Goal: Feedback & Contribution: Leave review/rating

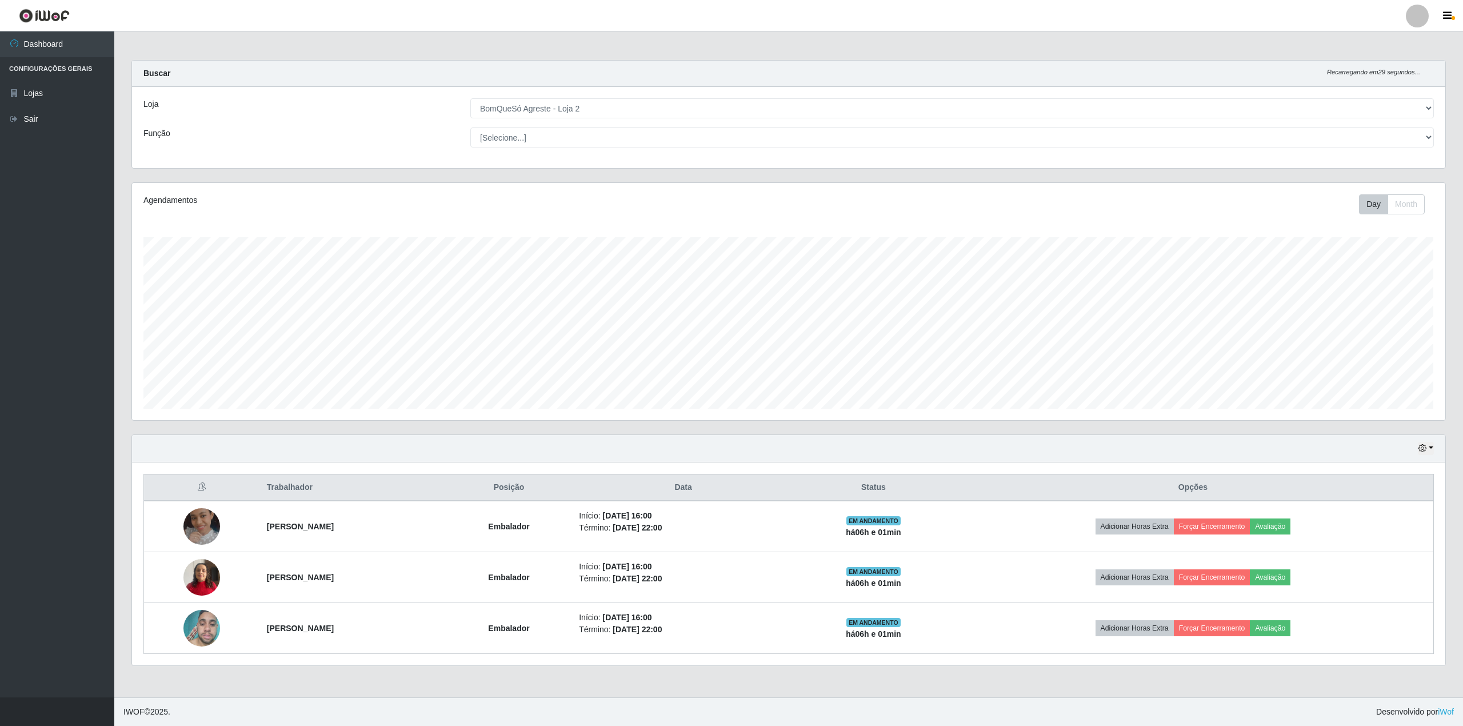
select select "214"
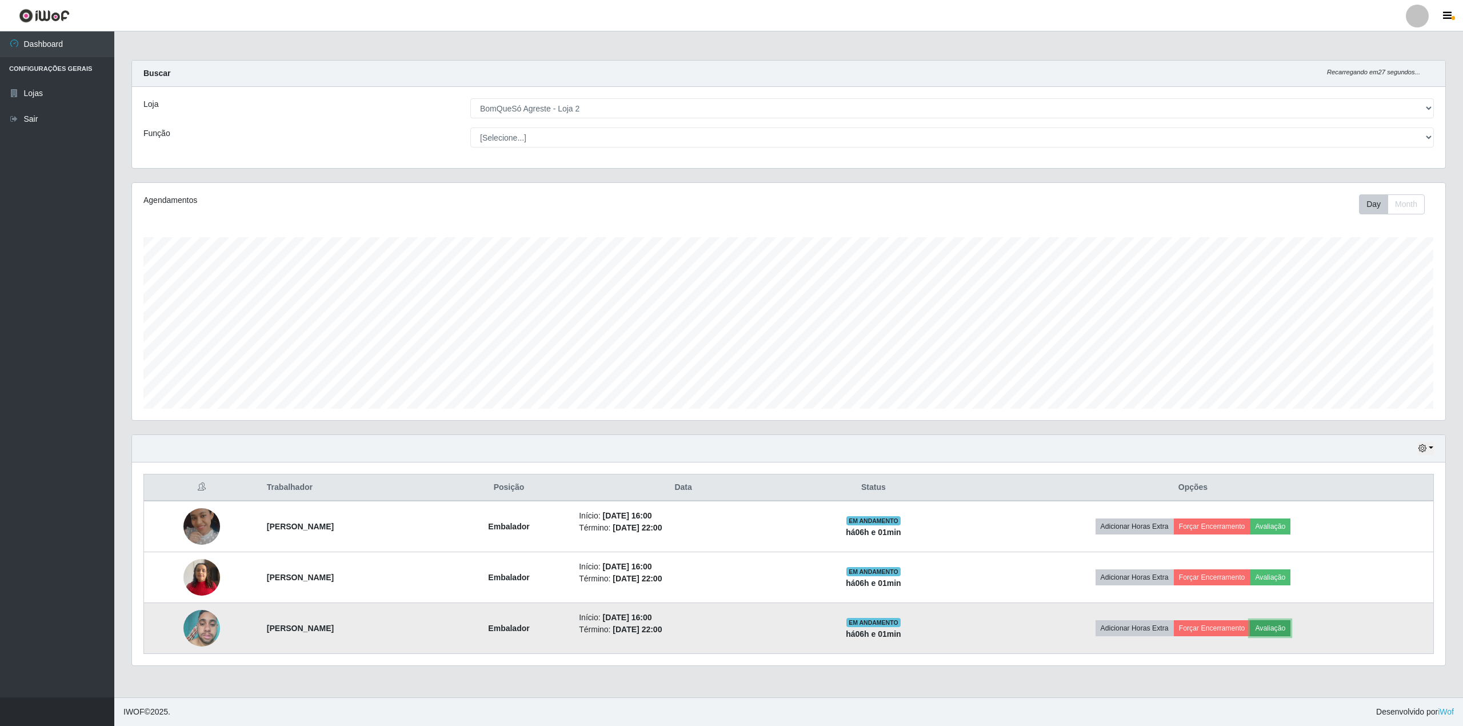
click at [1288, 630] on button "Avaliação" at bounding box center [1270, 628] width 41 height 16
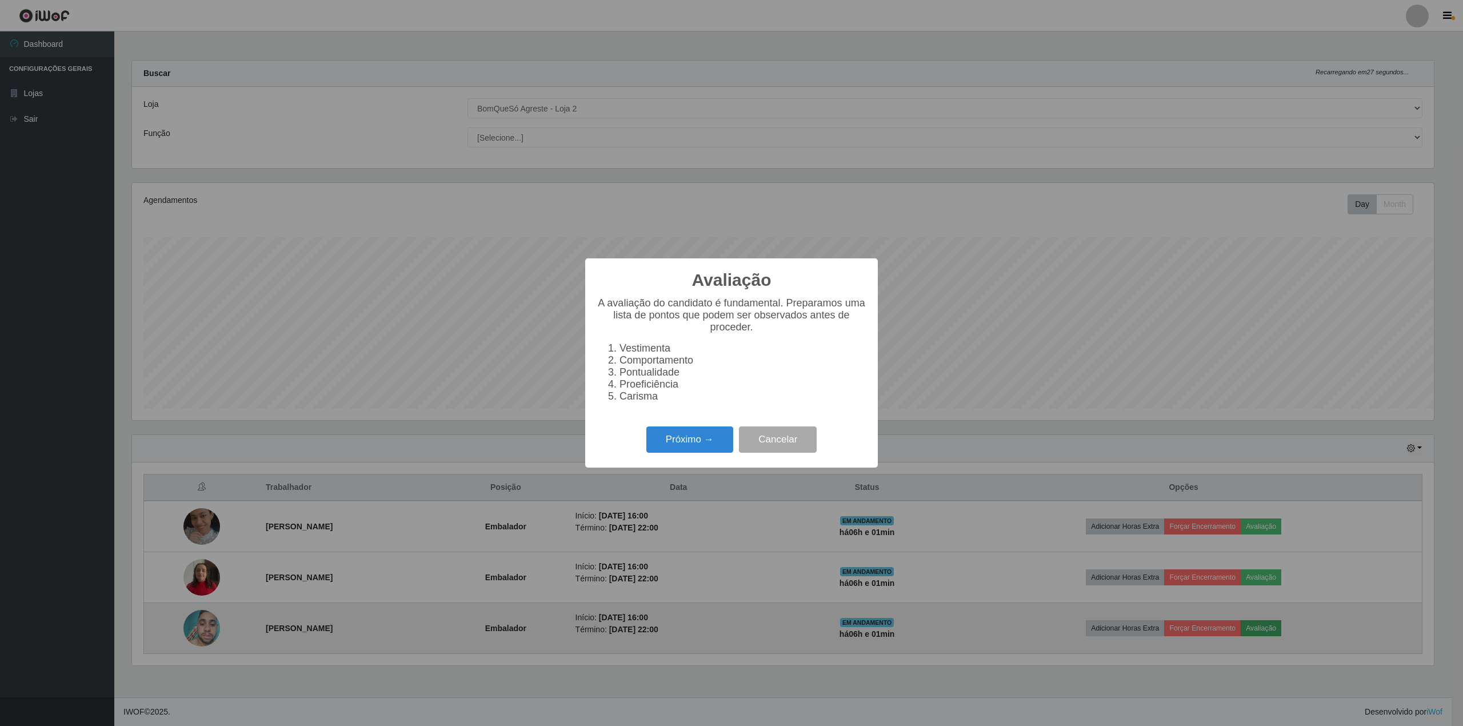
scroll to position [571307, 570243]
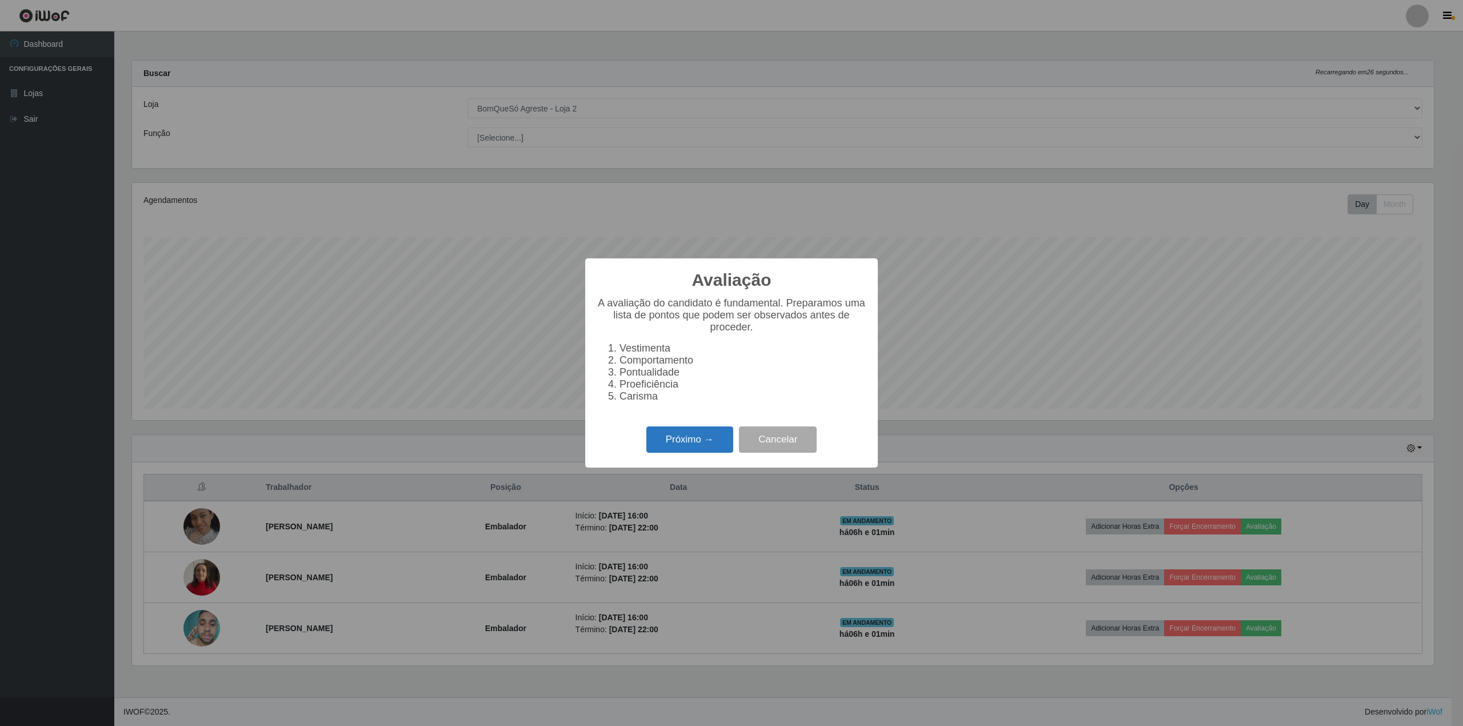
click at [676, 453] on button "Próximo →" at bounding box center [689, 439] width 87 height 27
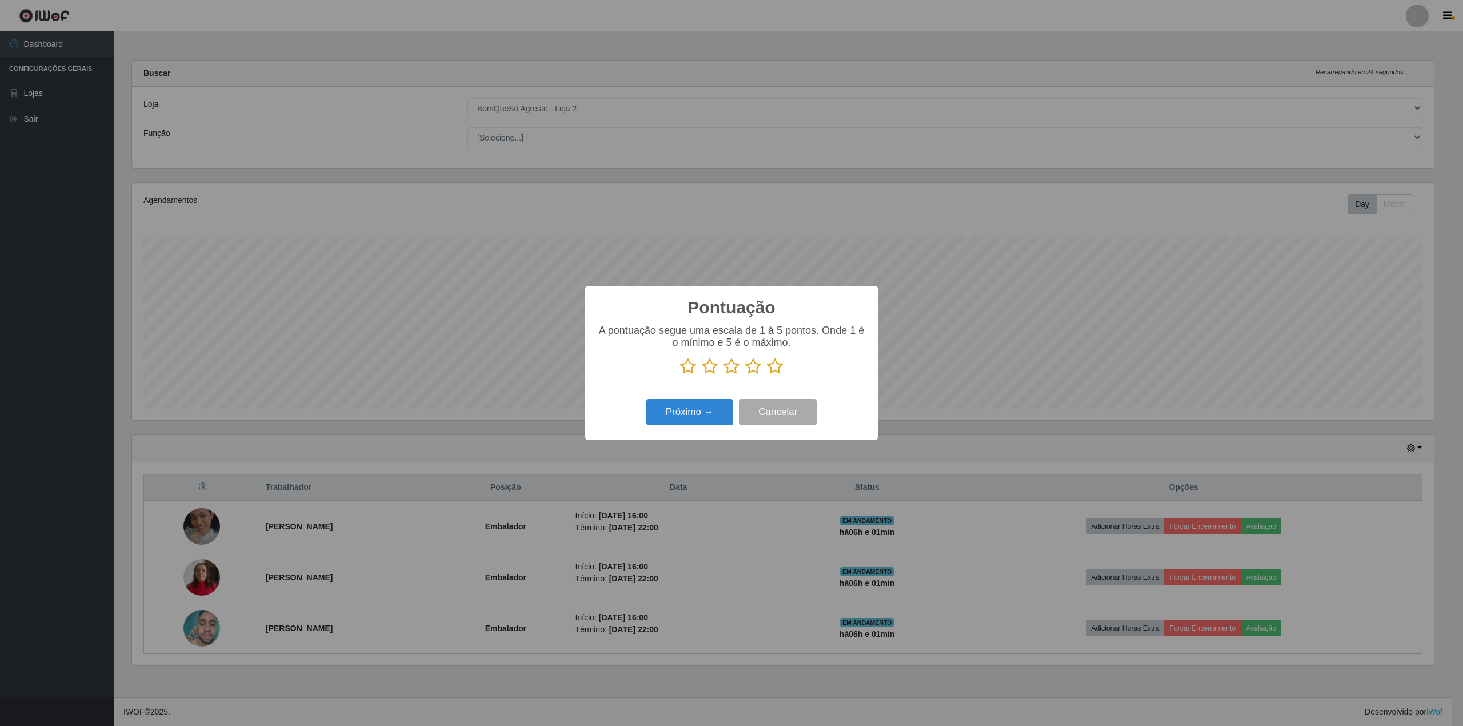
click at [775, 371] on icon at bounding box center [775, 366] width 16 height 17
click at [767, 375] on input "radio" at bounding box center [767, 375] width 0 height 0
click at [693, 418] on button "Próximo →" at bounding box center [689, 412] width 87 height 27
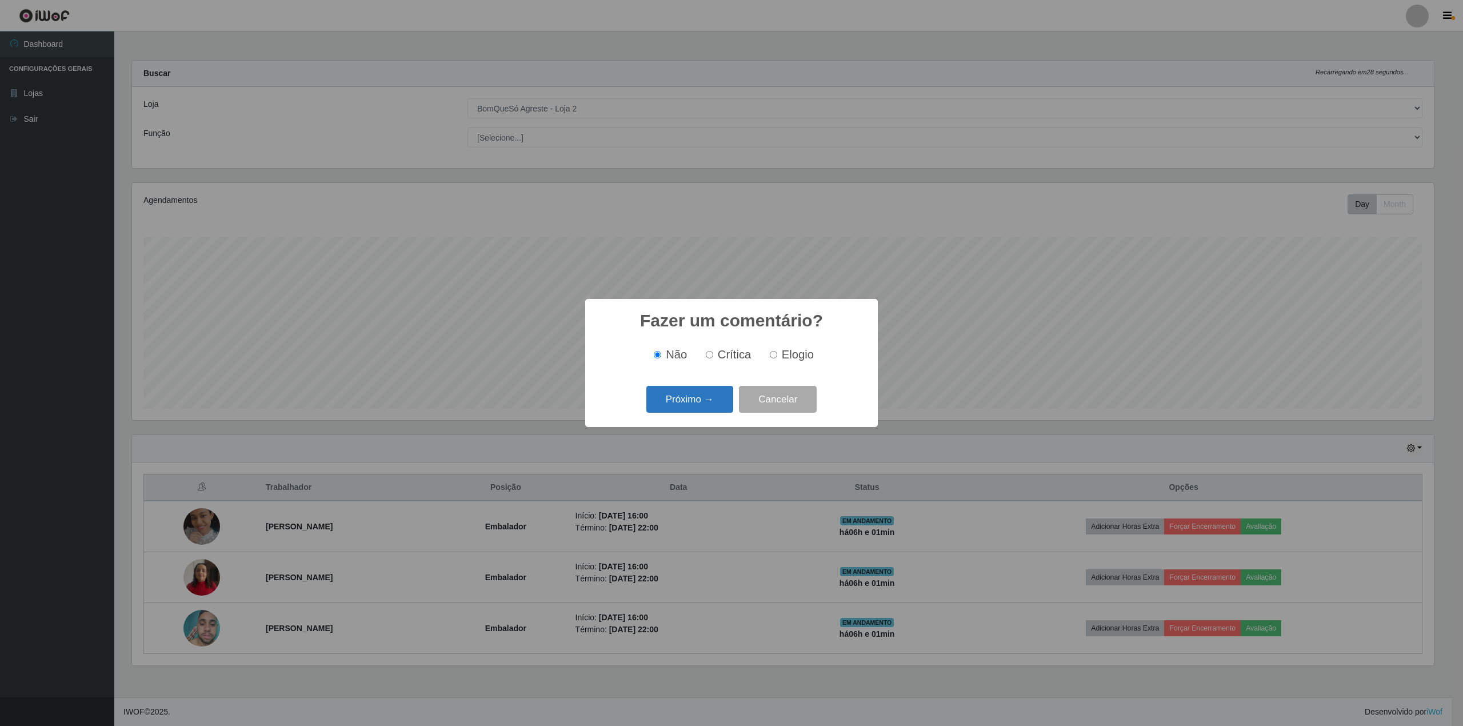
click at [686, 400] on button "Próximo →" at bounding box center [689, 399] width 87 height 27
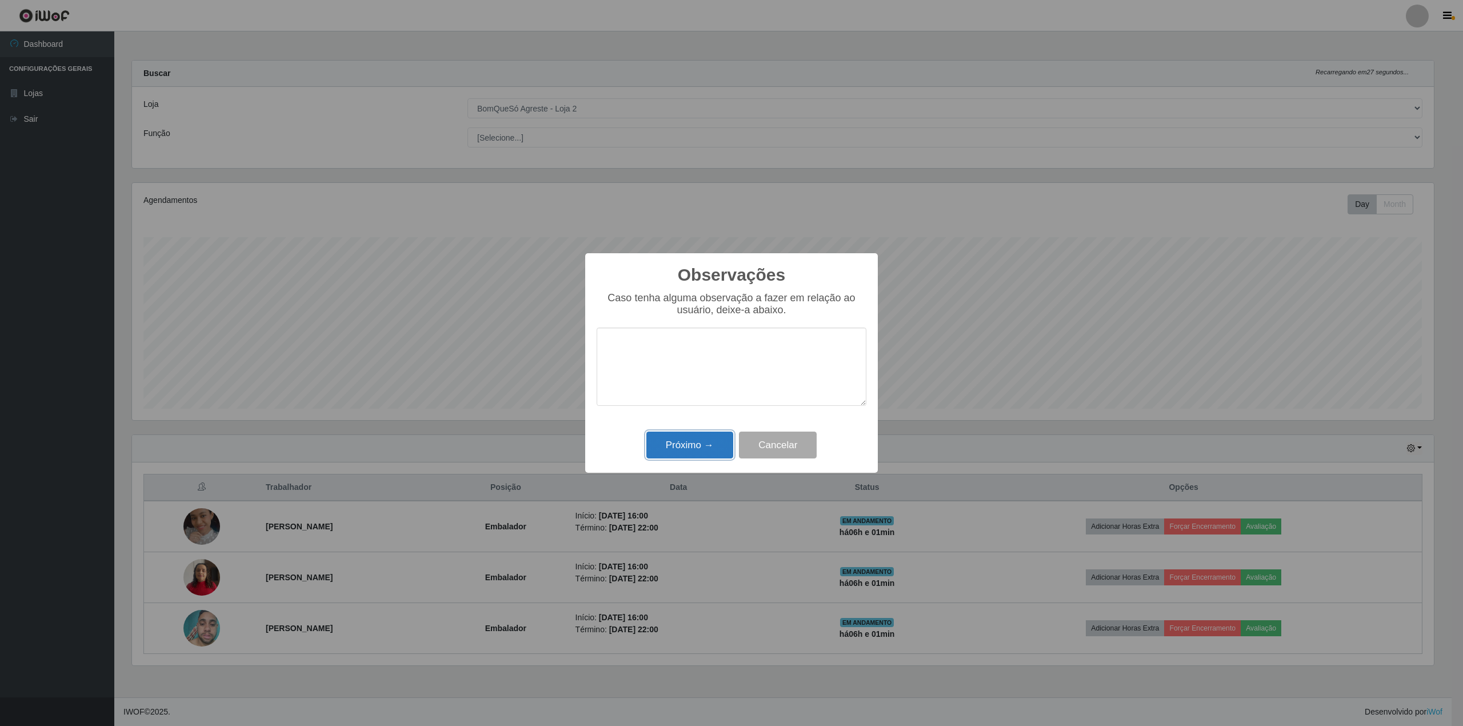
click at [680, 453] on button "Próximo →" at bounding box center [689, 445] width 87 height 27
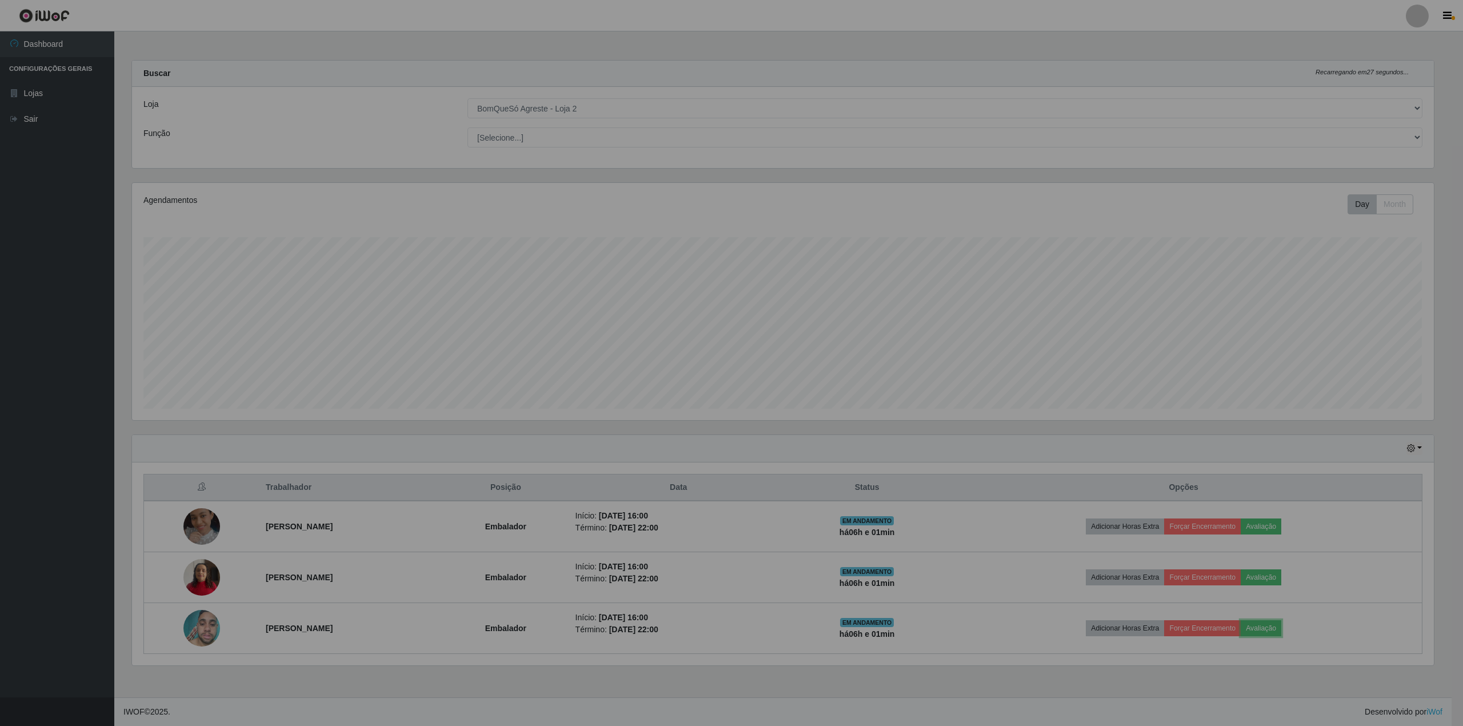
scroll to position [238, 1313]
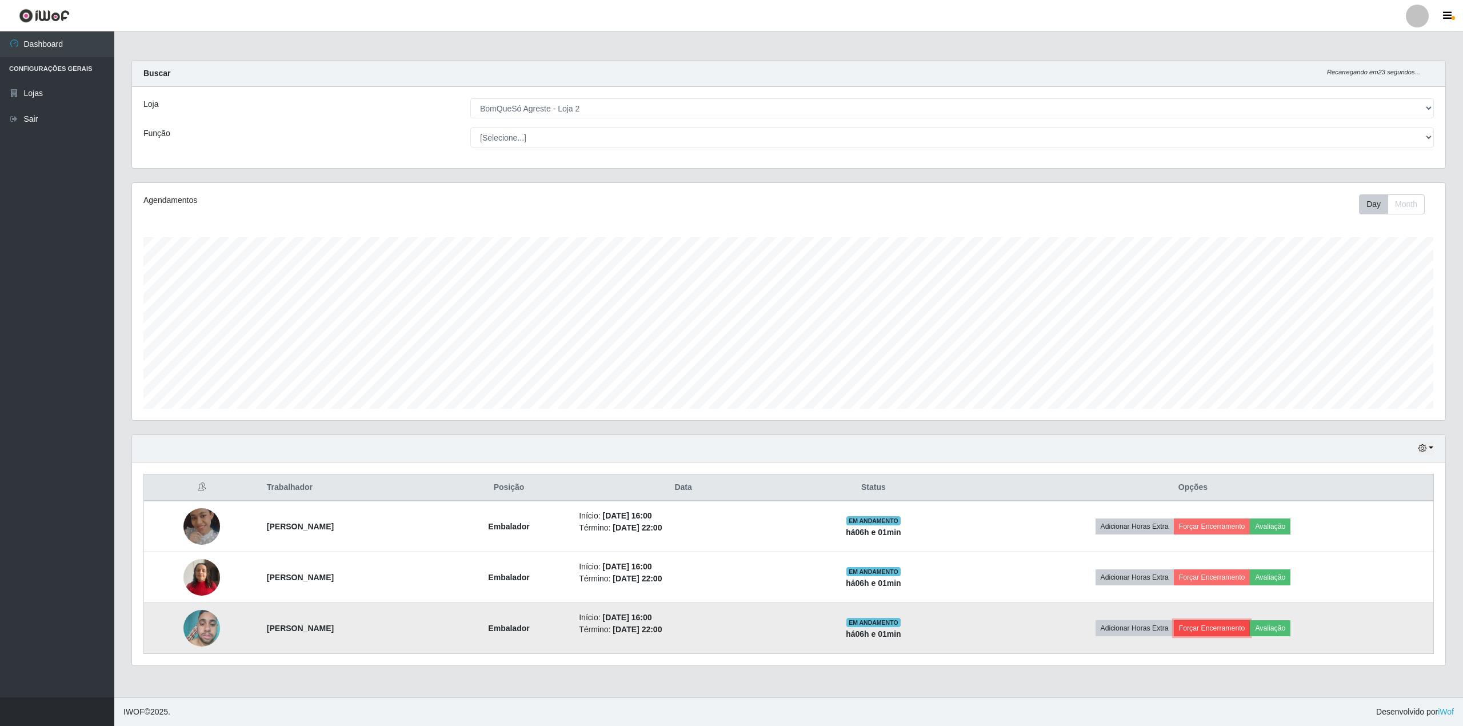
click at [1237, 625] on button "Forçar Encerramento" at bounding box center [1212, 628] width 77 height 16
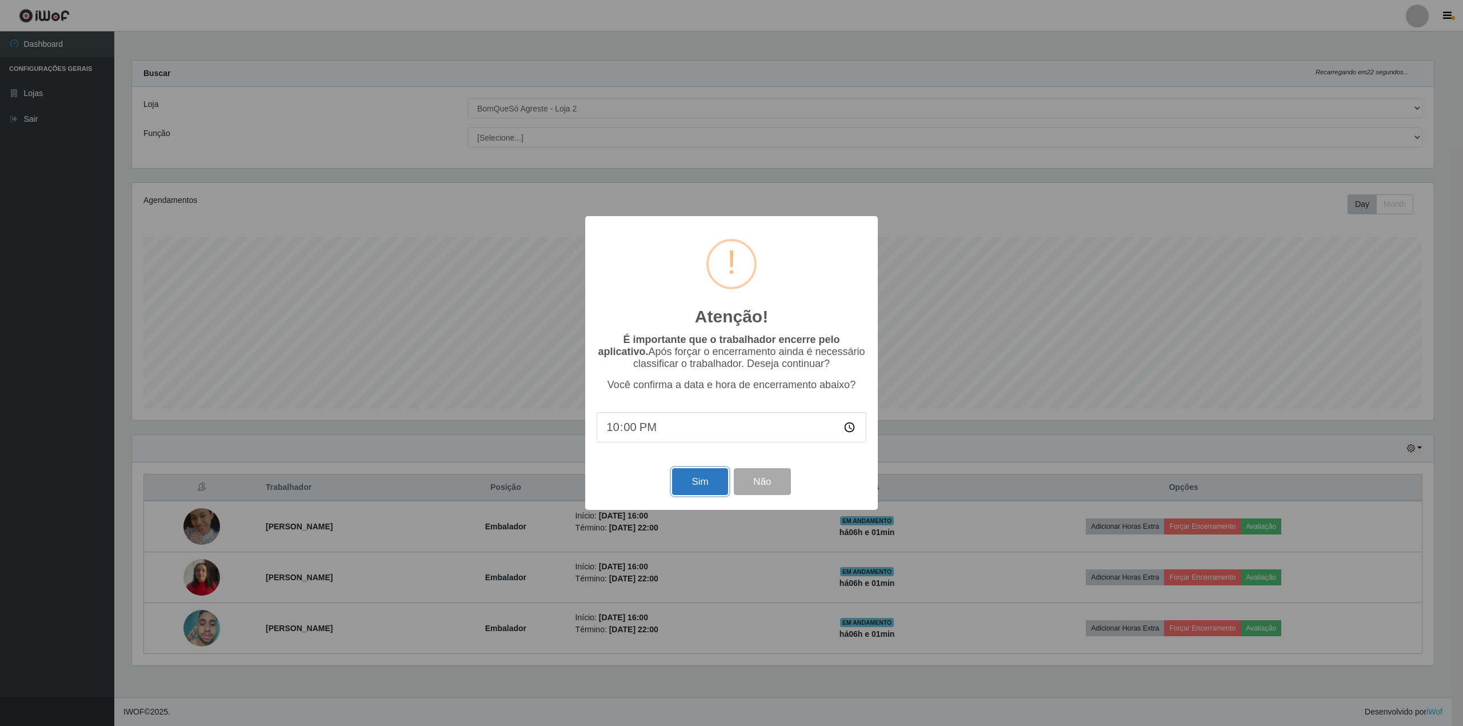
click at [689, 484] on button "Sim" at bounding box center [699, 481] width 55 height 27
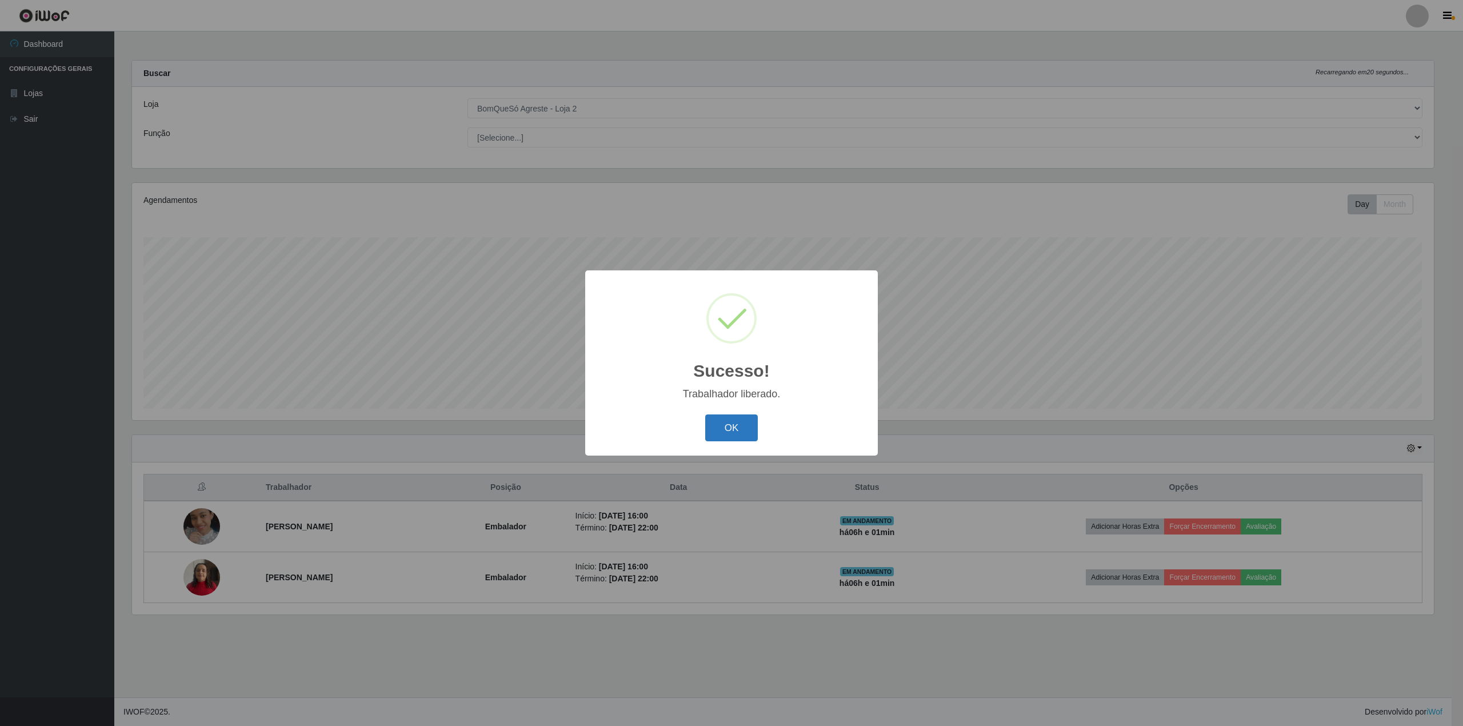
click at [723, 421] on button "OK" at bounding box center [731, 427] width 53 height 27
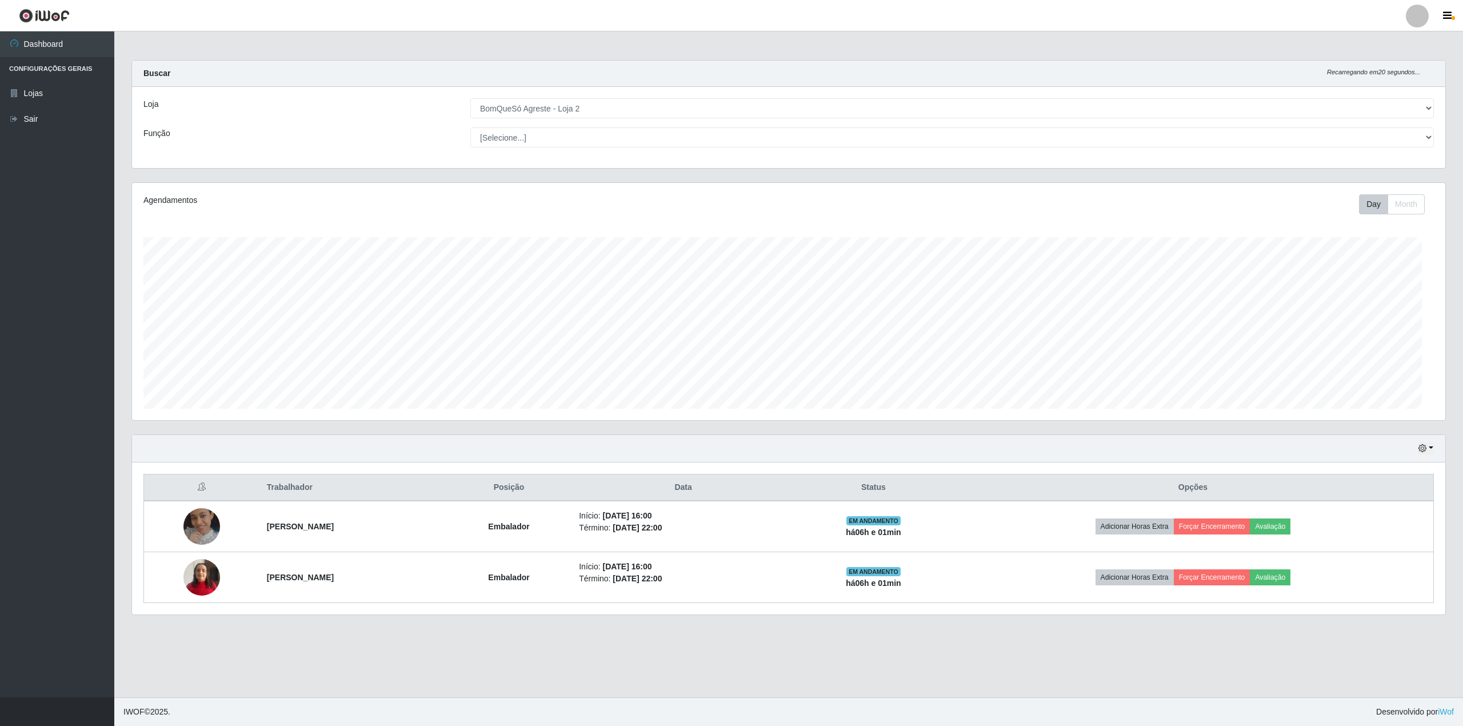
scroll to position [238, 1313]
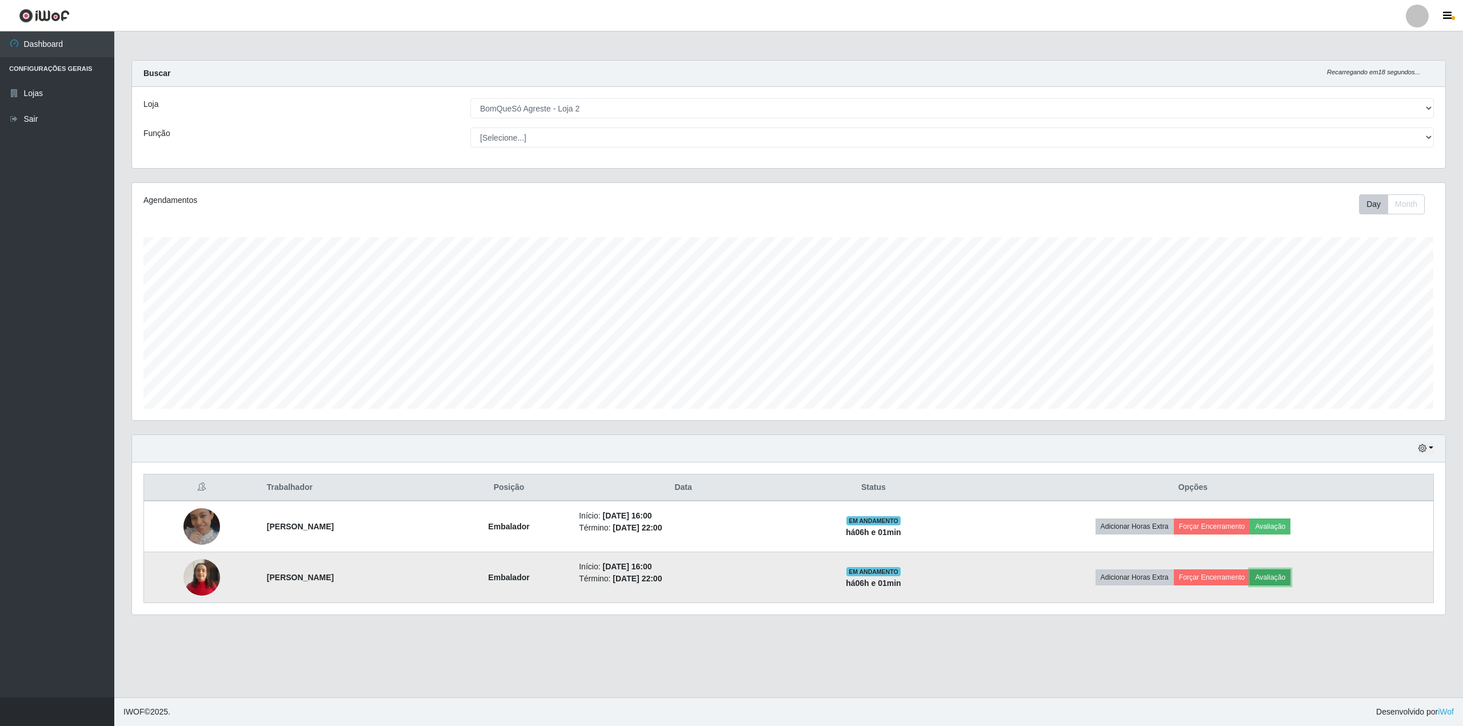
click at [1291, 574] on button "Avaliação" at bounding box center [1270, 577] width 41 height 16
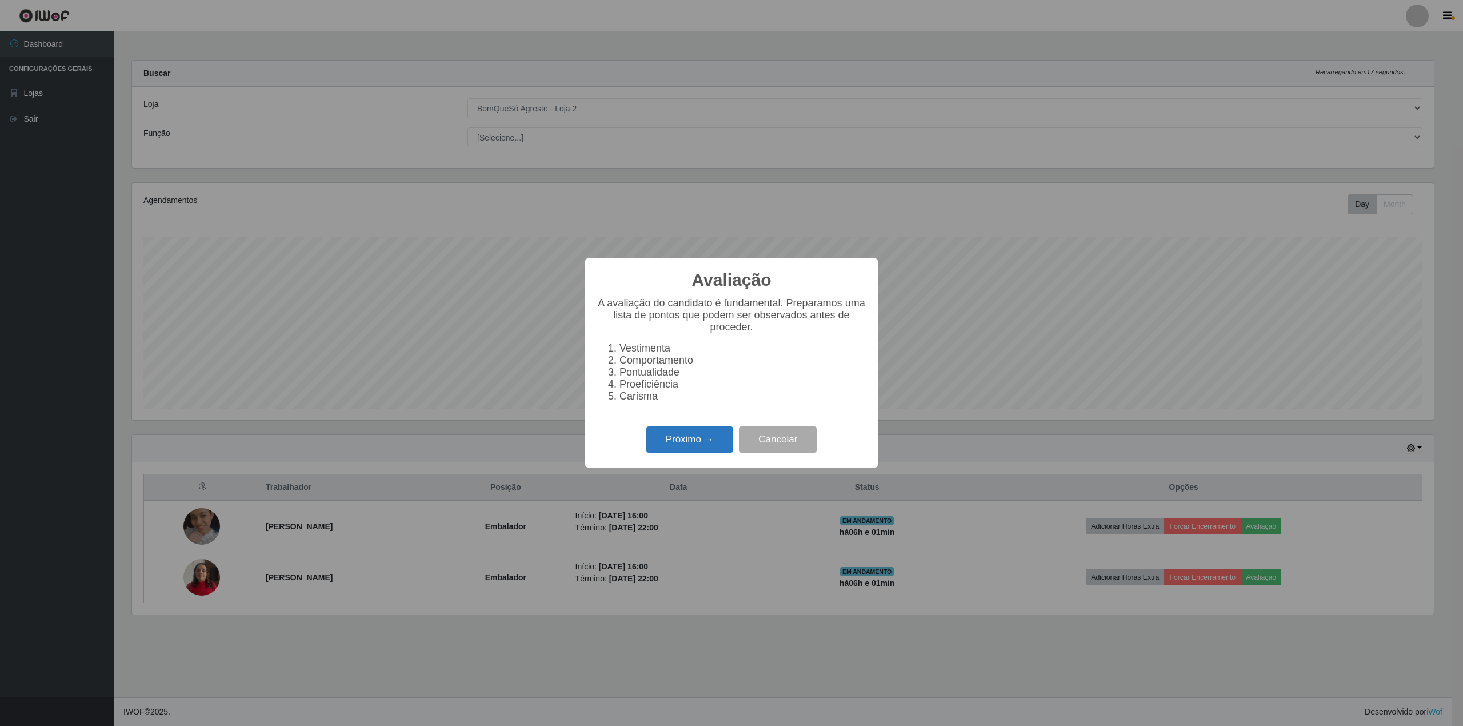
click at [688, 444] on button "Próximo →" at bounding box center [689, 439] width 87 height 27
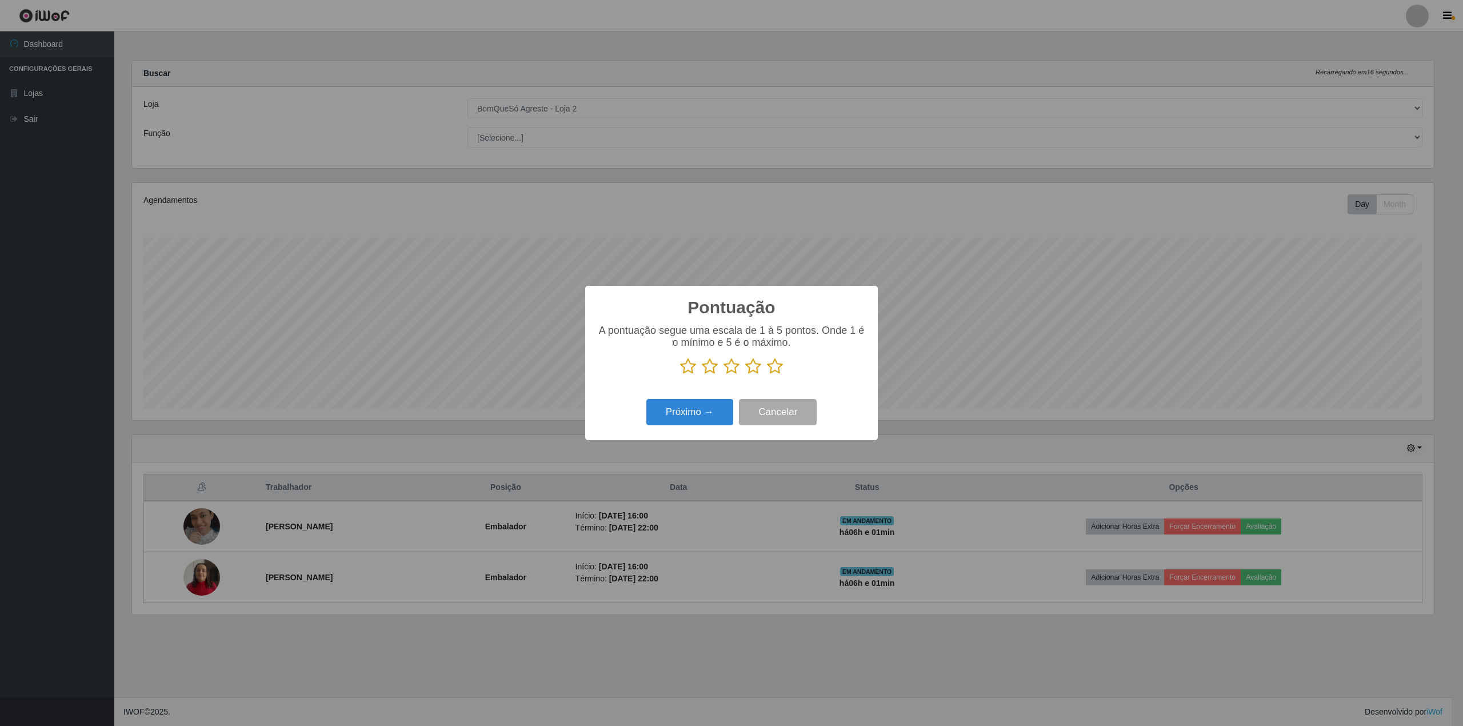
click at [769, 362] on icon at bounding box center [775, 366] width 16 height 17
click at [767, 375] on input "radio" at bounding box center [767, 375] width 0 height 0
click at [693, 413] on button "Próximo →" at bounding box center [689, 412] width 87 height 27
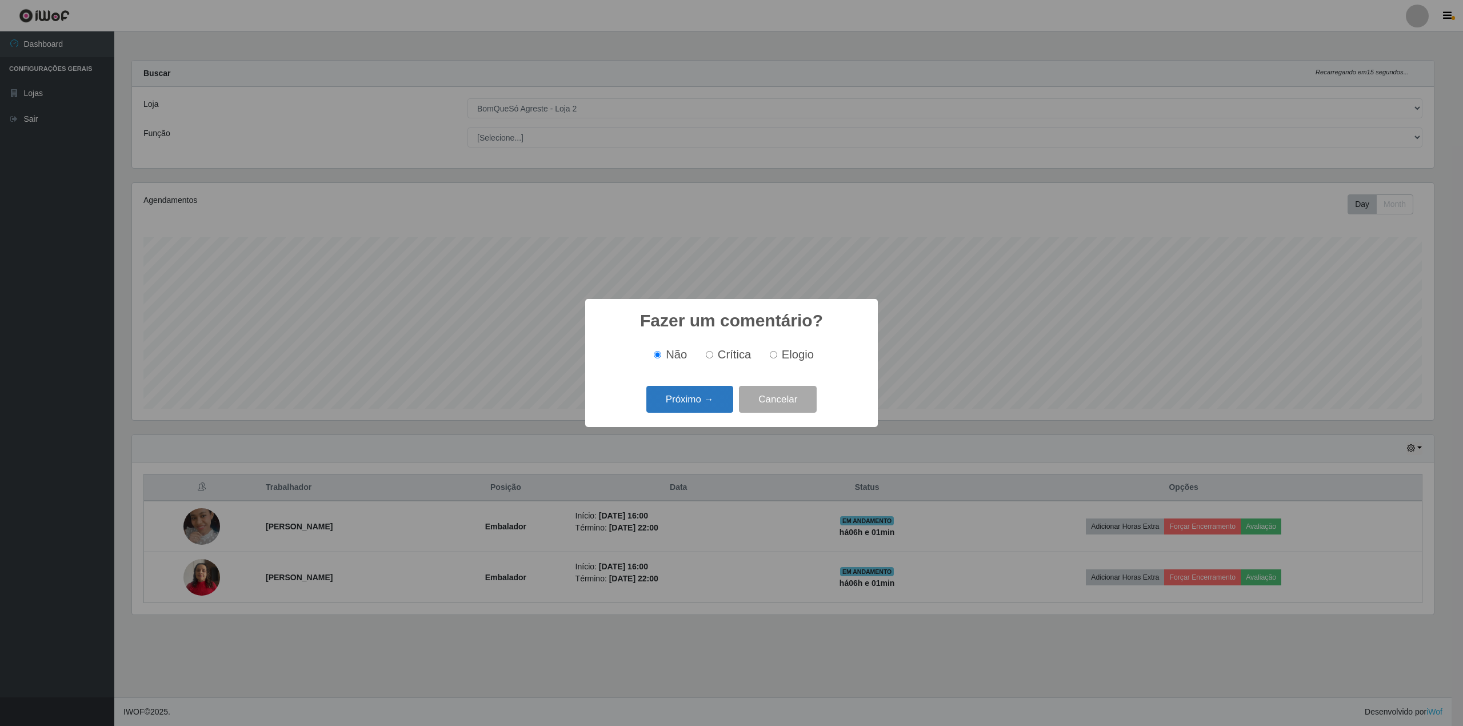
click at [689, 398] on button "Próximo →" at bounding box center [689, 399] width 87 height 27
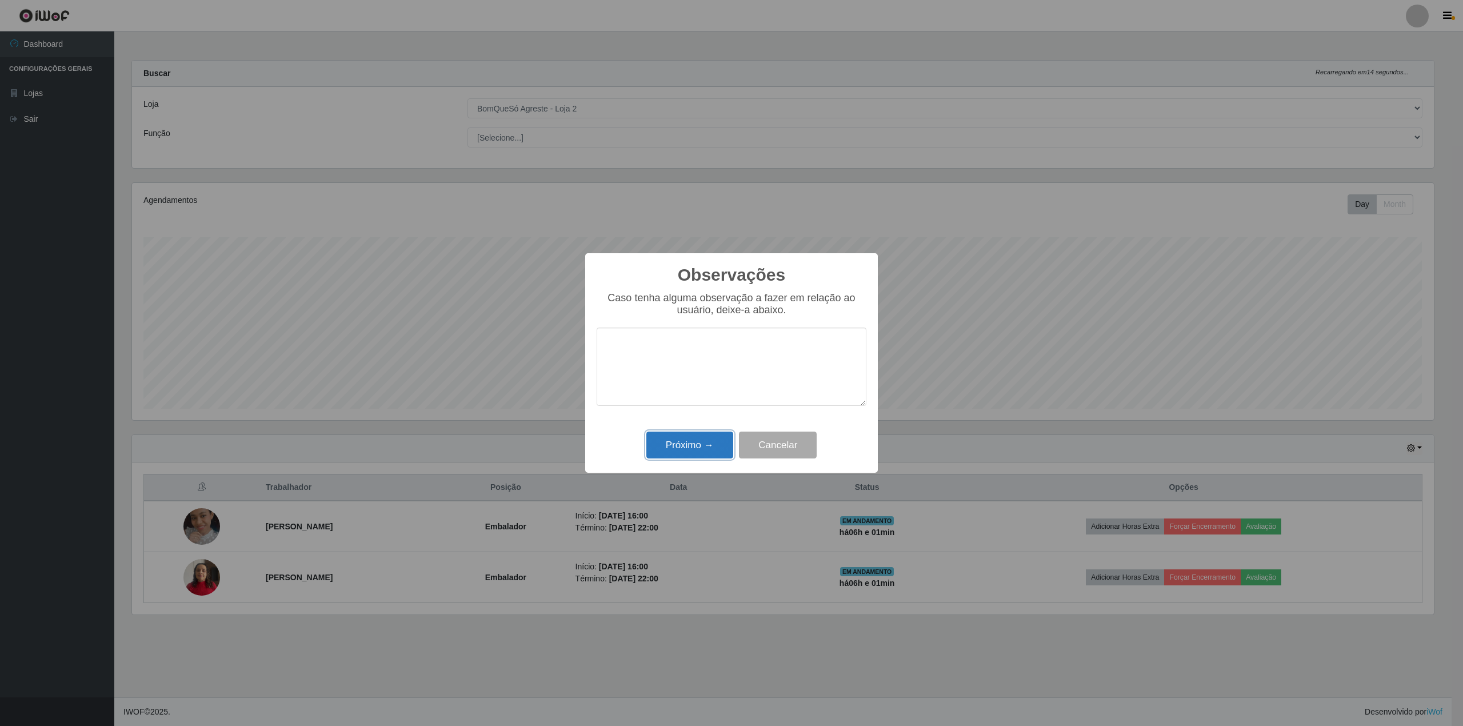
click at [684, 446] on button "Próximo →" at bounding box center [689, 445] width 87 height 27
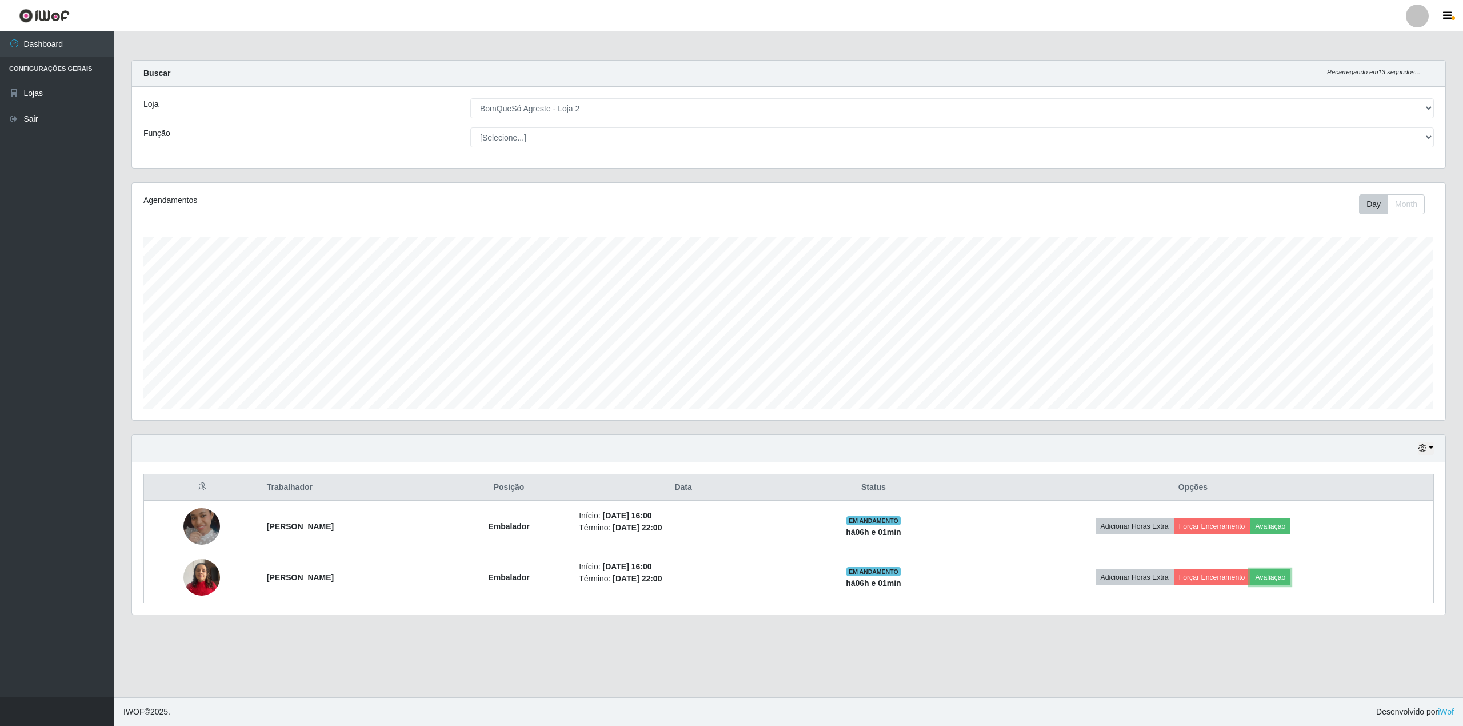
scroll to position [238, 1313]
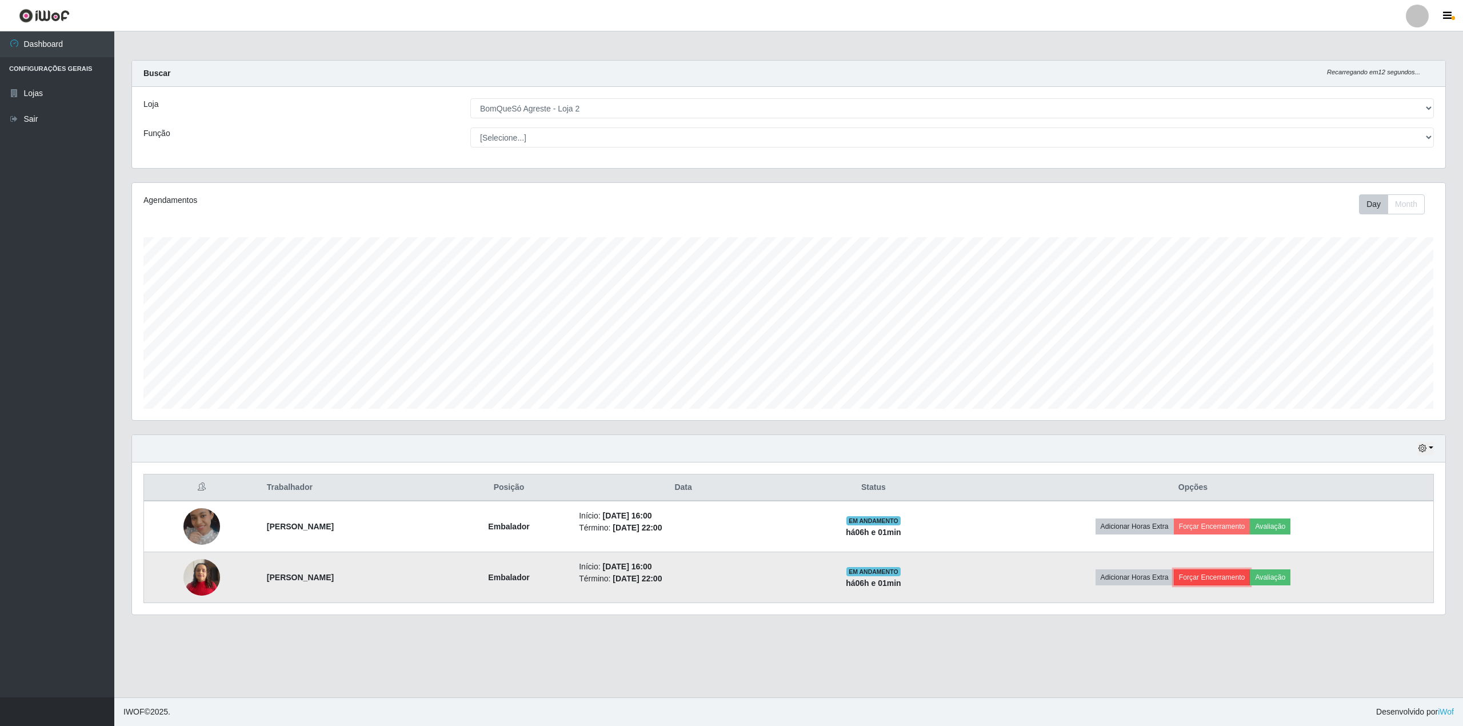
click at [1221, 575] on button "Forçar Encerramento" at bounding box center [1212, 577] width 77 height 16
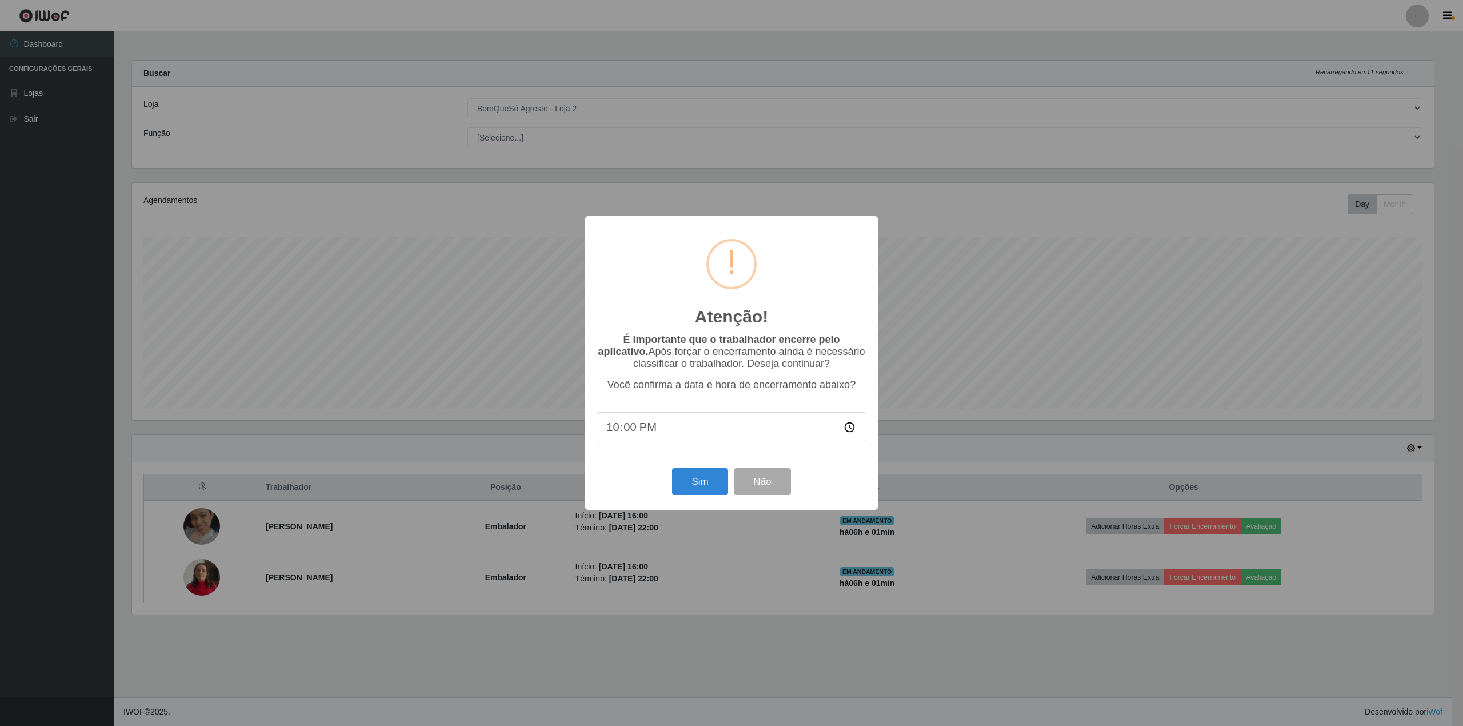
scroll to position [571307, 570243]
click at [700, 490] on button "Sim" at bounding box center [699, 481] width 55 height 27
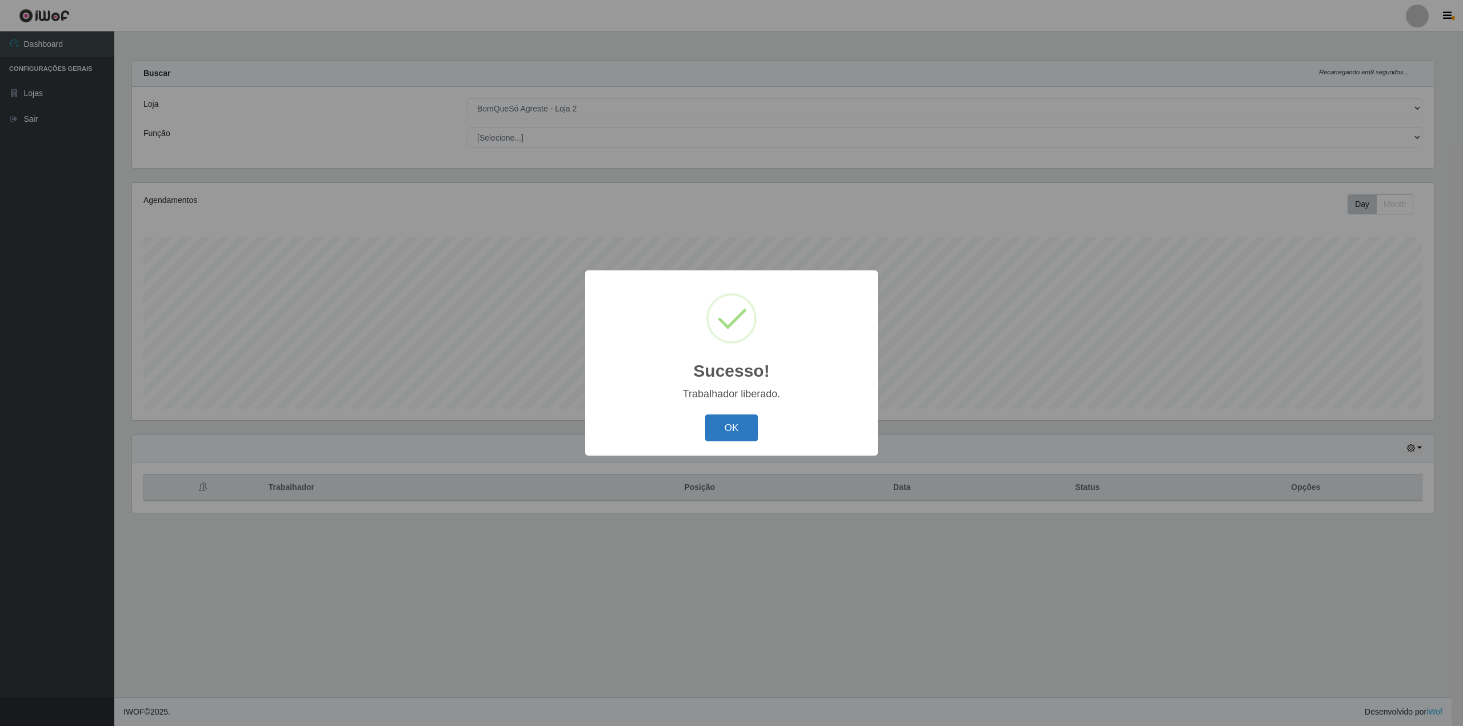
click at [725, 438] on button "OK" at bounding box center [731, 427] width 53 height 27
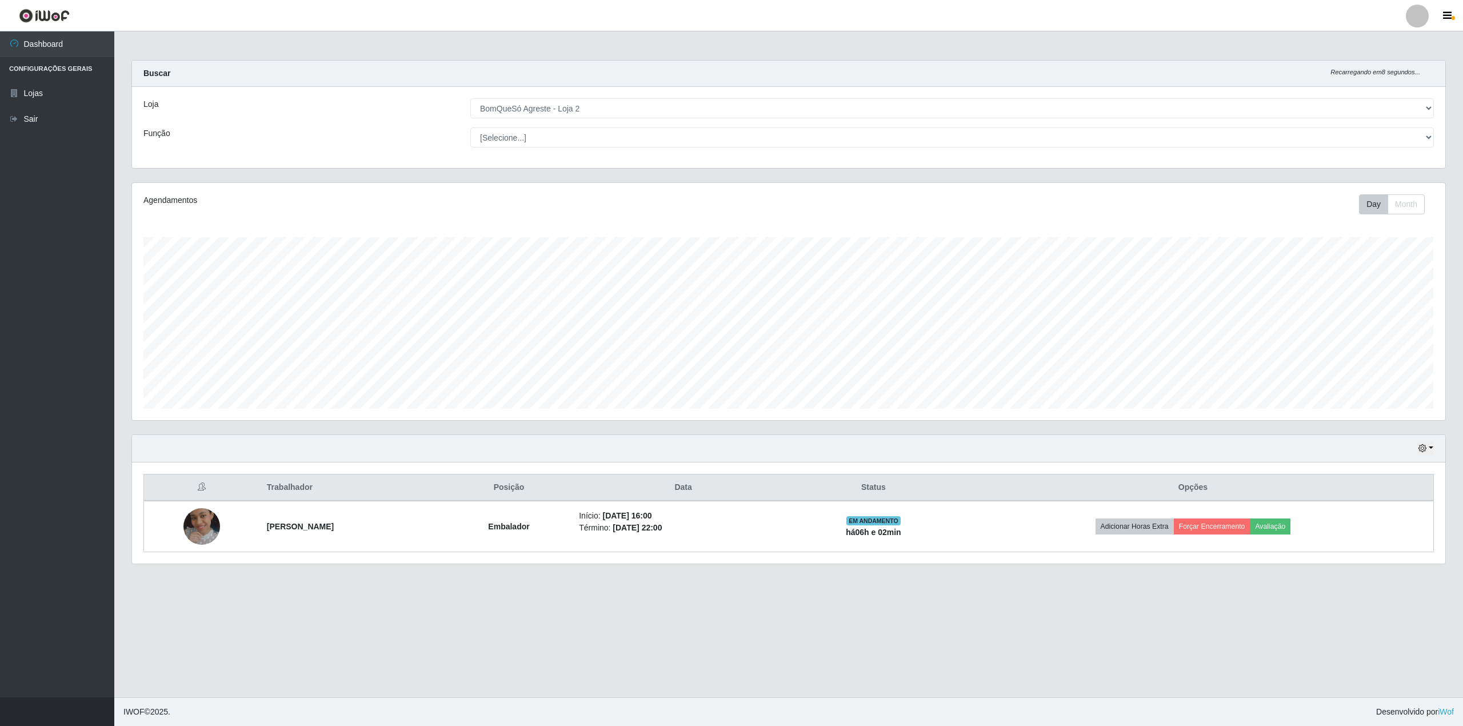
scroll to position [238, 1313]
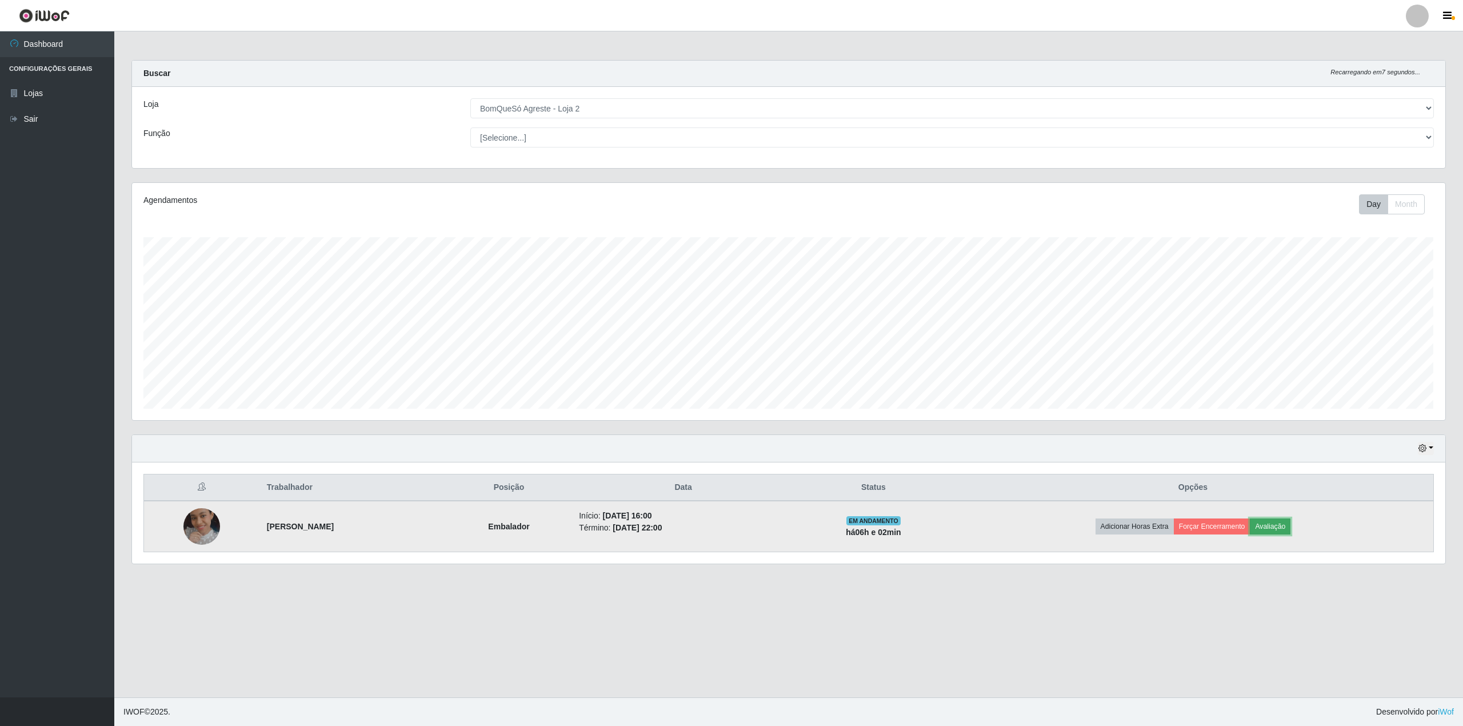
click at [1291, 527] on button "Avaliação" at bounding box center [1270, 526] width 41 height 16
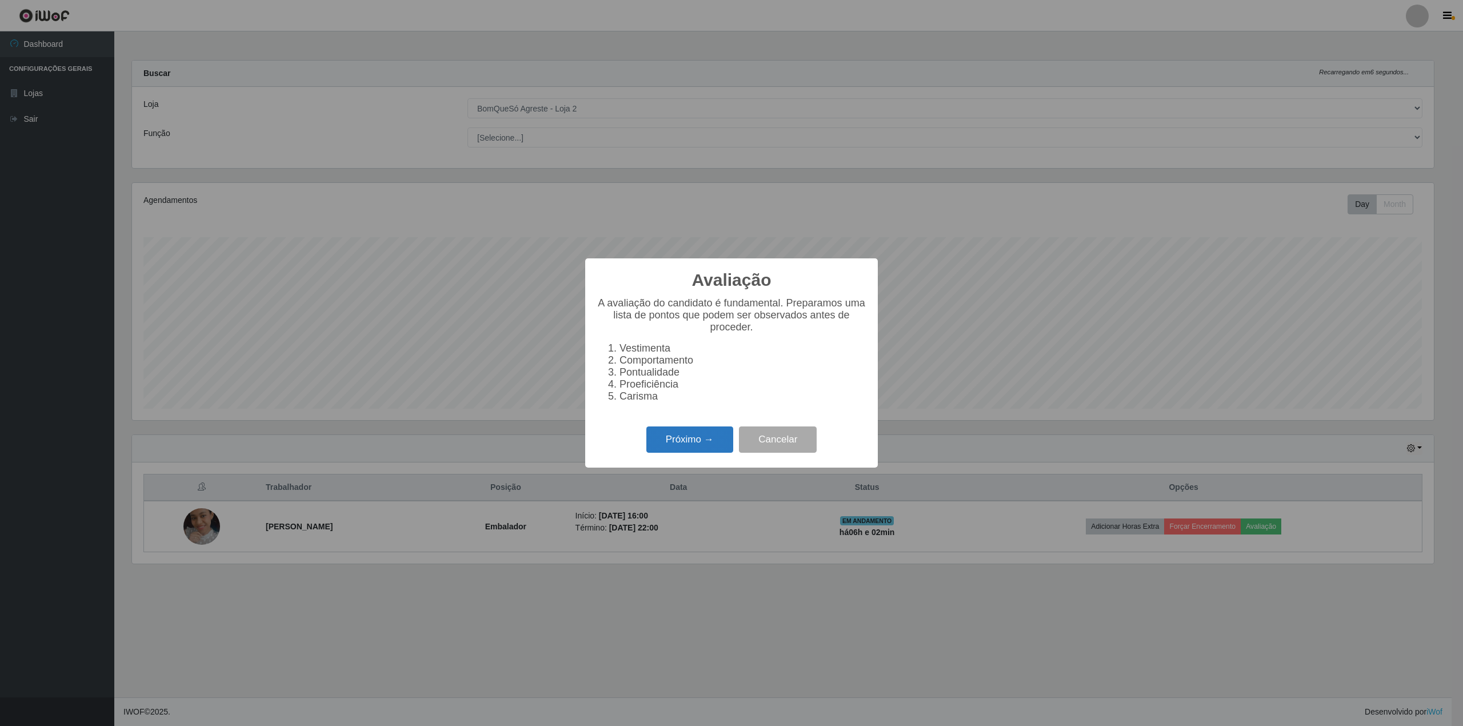
click at [664, 453] on button "Próximo →" at bounding box center [689, 439] width 87 height 27
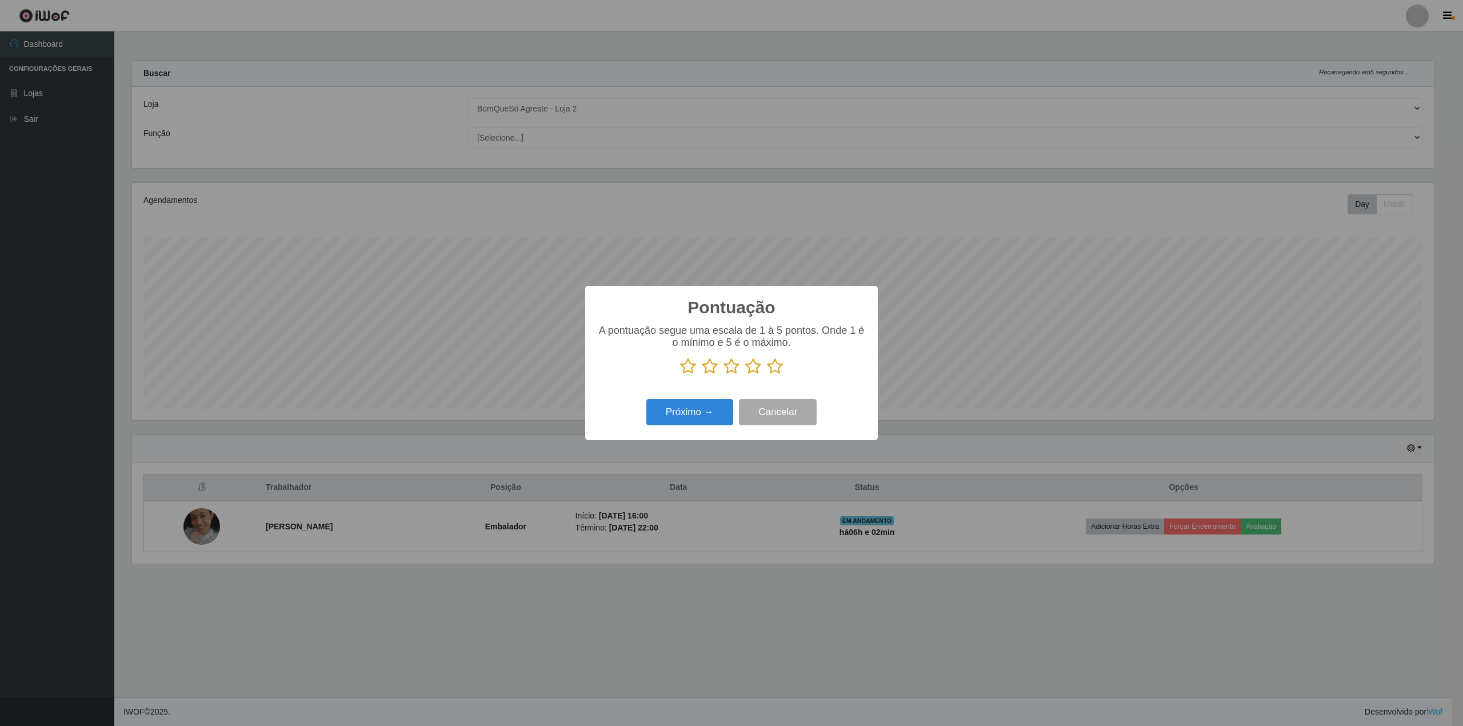
click at [771, 366] on icon at bounding box center [775, 366] width 16 height 17
click at [767, 375] on input "radio" at bounding box center [767, 375] width 0 height 0
click at [704, 414] on button "Próximo →" at bounding box center [689, 412] width 87 height 27
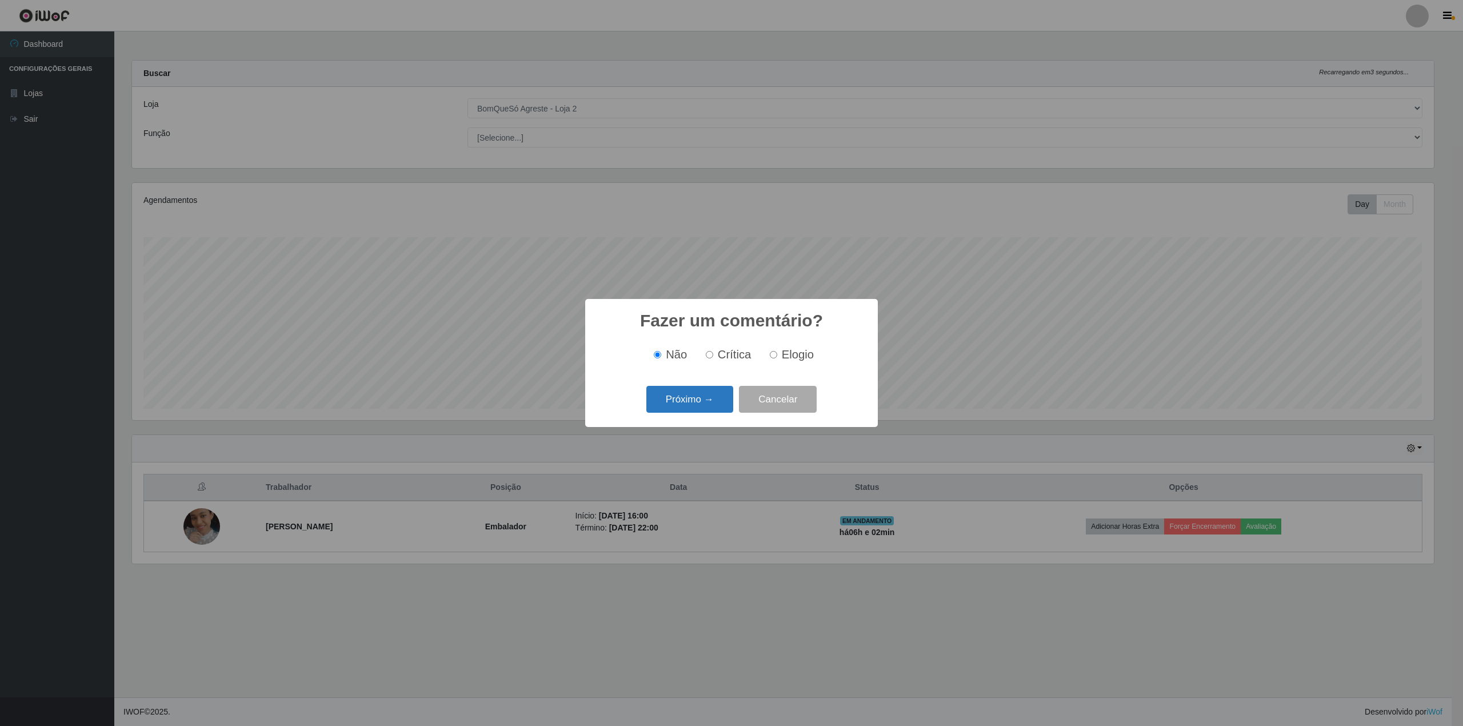
click at [687, 400] on button "Próximo →" at bounding box center [689, 399] width 87 height 27
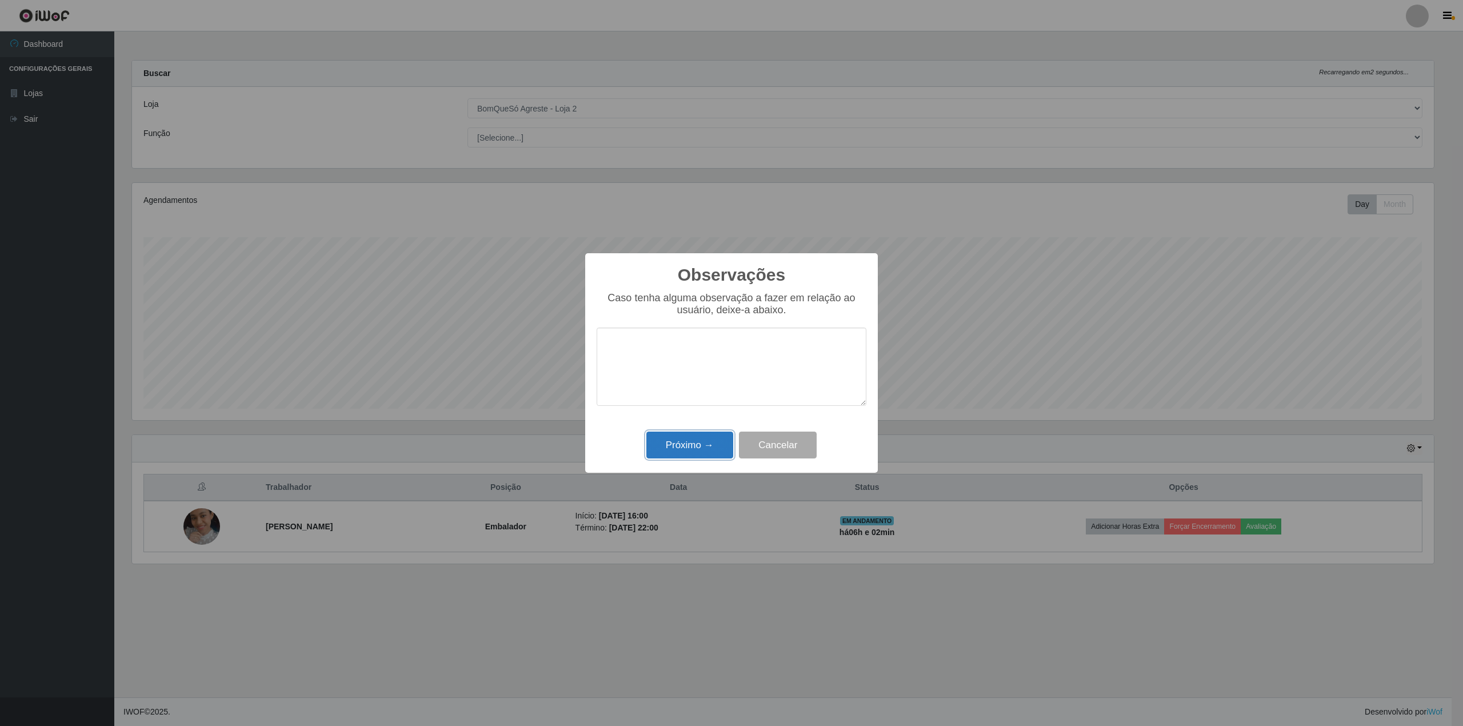
click at [688, 445] on button "Próximo →" at bounding box center [689, 445] width 87 height 27
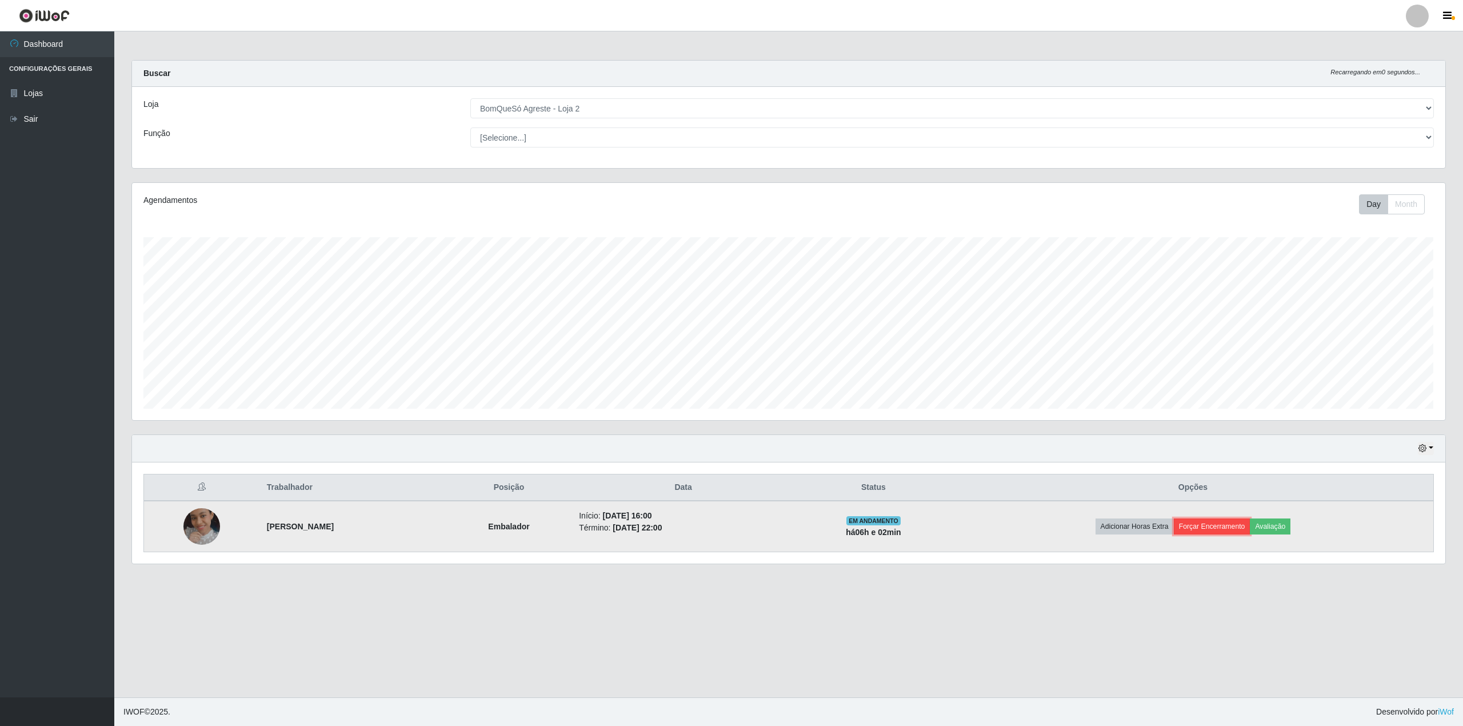
click at [1244, 525] on button "Forçar Encerramento" at bounding box center [1212, 526] width 77 height 16
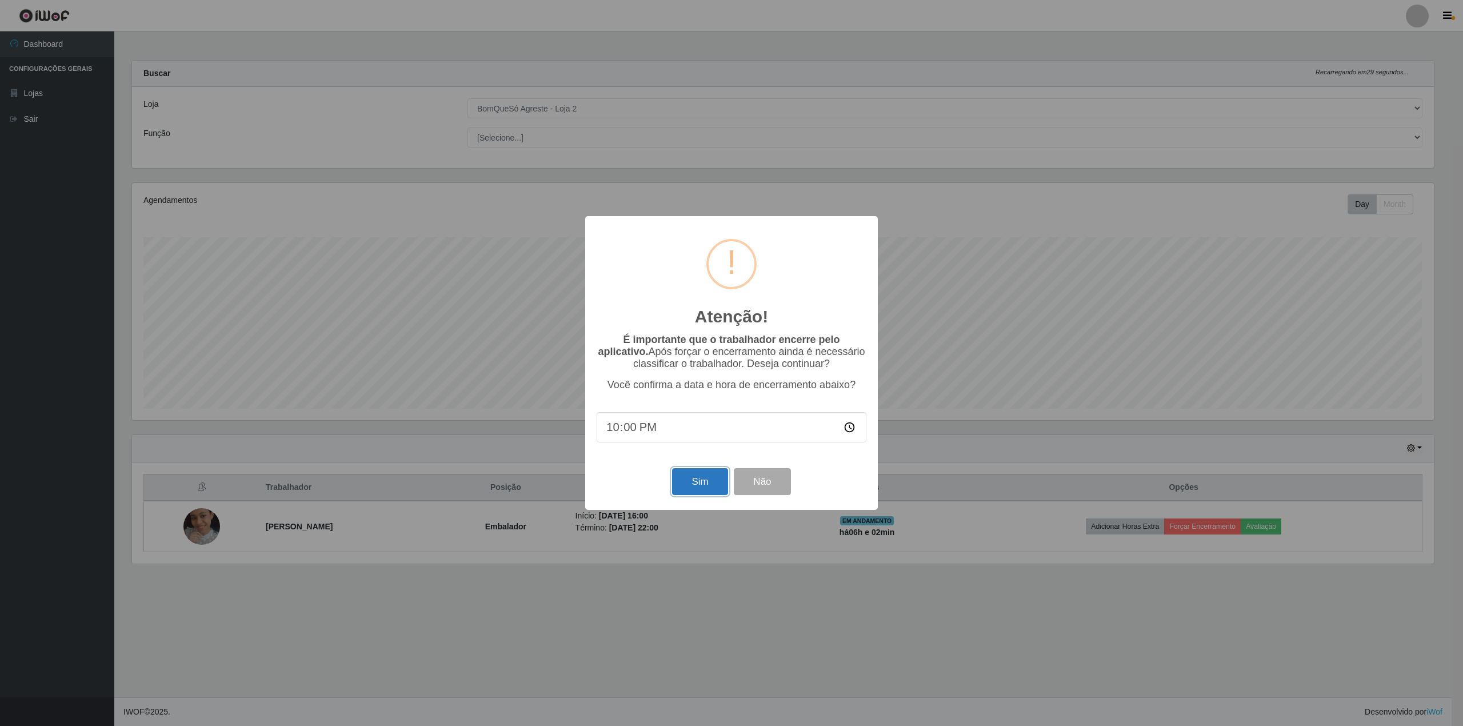
click at [705, 488] on button "Sim" at bounding box center [699, 481] width 55 height 27
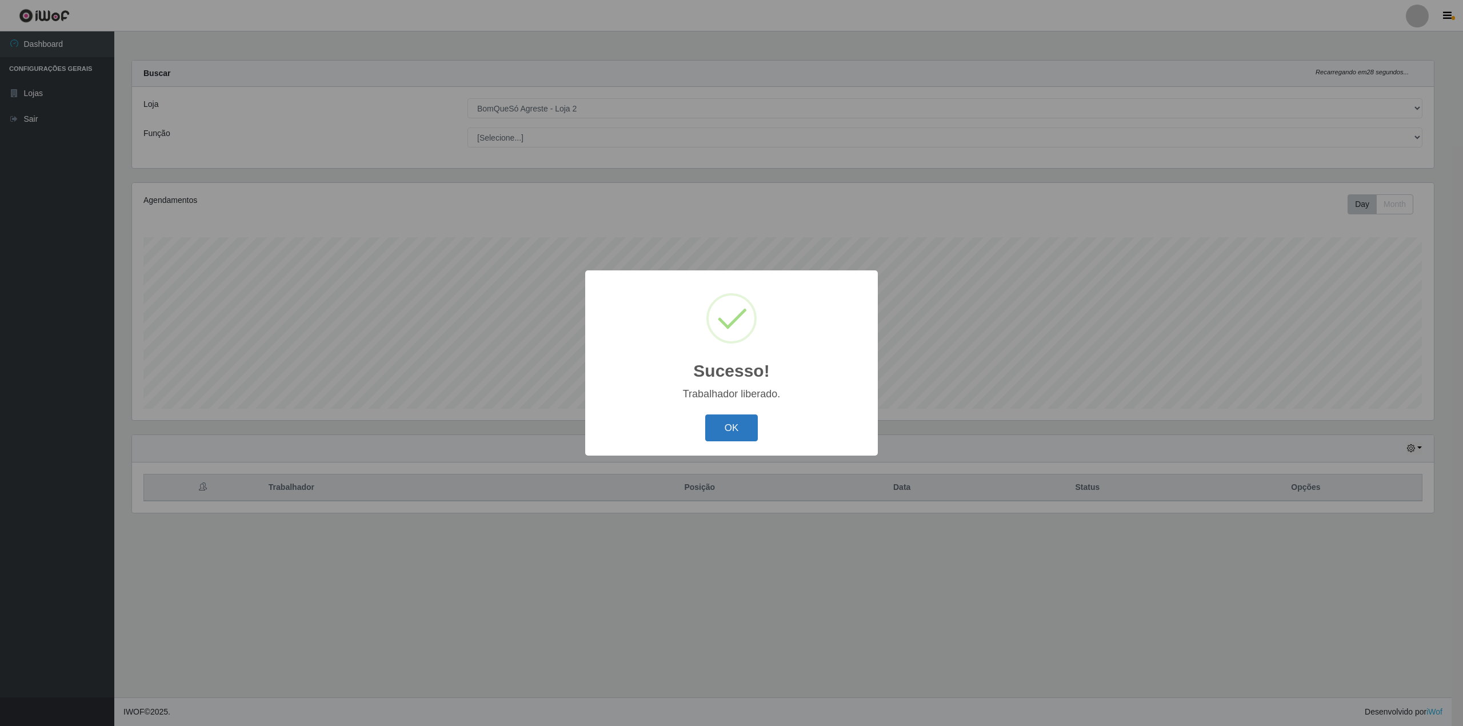
click at [723, 431] on button "OK" at bounding box center [731, 427] width 53 height 27
